Goal: Find specific page/section: Find specific page/section

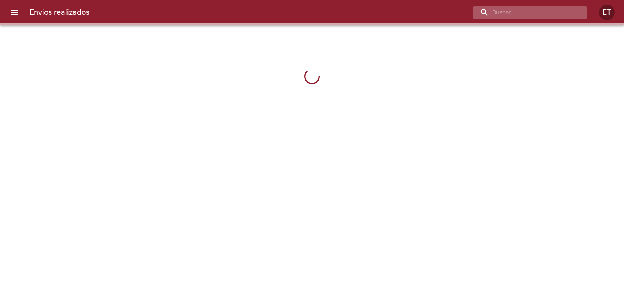
click at [543, 12] on input "buscar" at bounding box center [524, 13] width 100 height 14
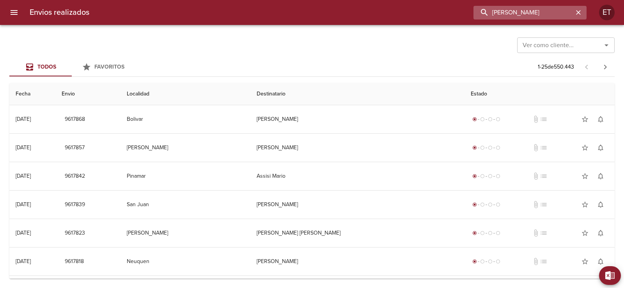
type input "mabel dominguez"
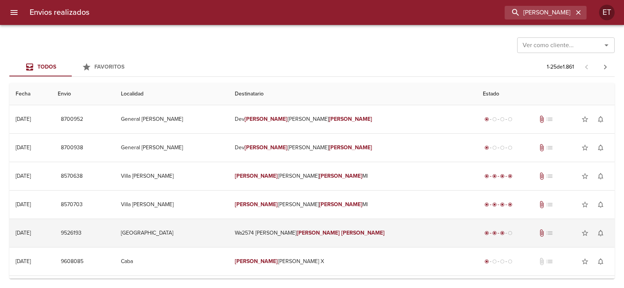
click at [306, 238] on td "Wa2574 Miriam Mabel Dominguez" at bounding box center [353, 233] width 248 height 28
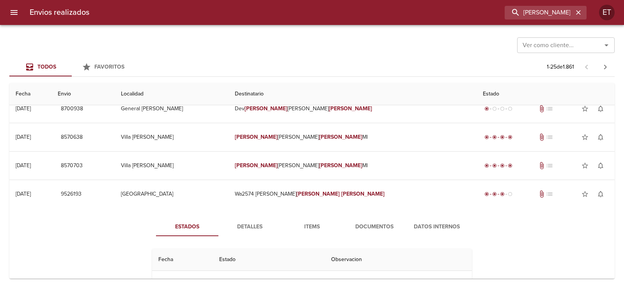
click at [355, 223] on span "Documentos" at bounding box center [374, 227] width 53 height 10
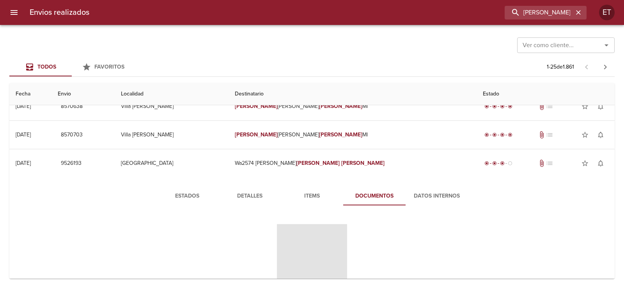
scroll to position [117, 0]
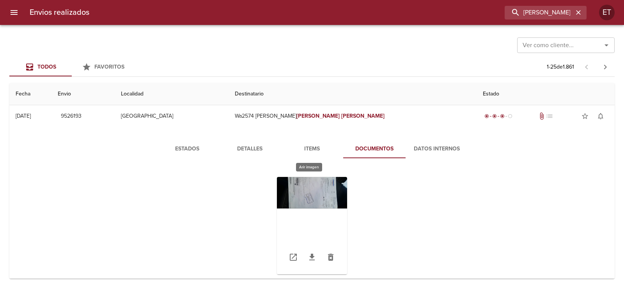
click at [312, 219] on div "Tabla de envíos del cliente" at bounding box center [312, 226] width 70 height 98
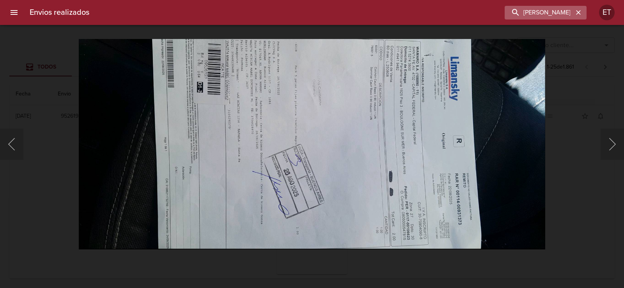
click at [578, 12] on icon "button" at bounding box center [578, 12] width 5 height 5
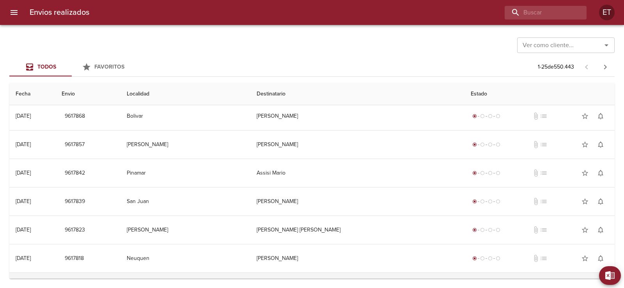
scroll to position [0, 0]
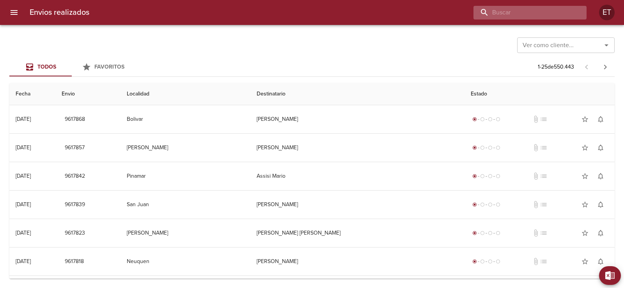
click at [537, 15] on input "buscar" at bounding box center [524, 13] width 100 height 14
type input "mabel domin"
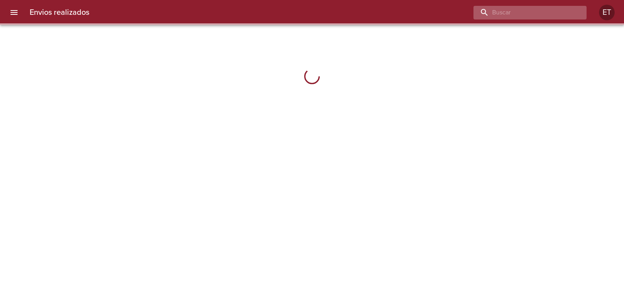
click at [522, 11] on input "buscar" at bounding box center [524, 13] width 100 height 14
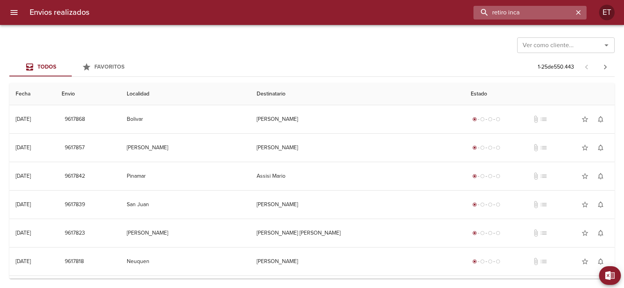
type input "retiro inca"
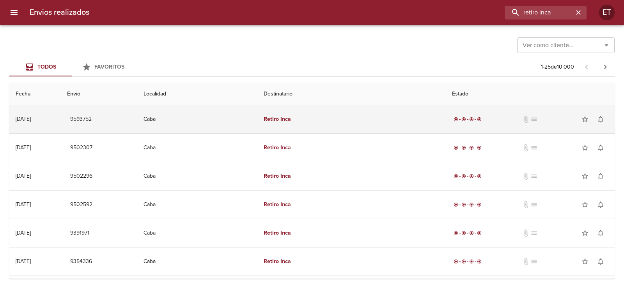
click at [290, 125] on td "Retiro Inca" at bounding box center [352, 119] width 189 height 28
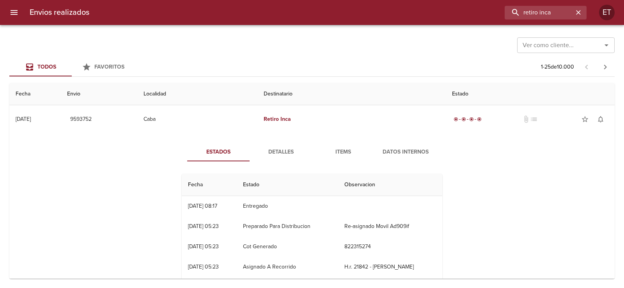
click at [289, 152] on span "Detalles" at bounding box center [280, 153] width 53 height 10
